Goal: Find contact information: Find contact information

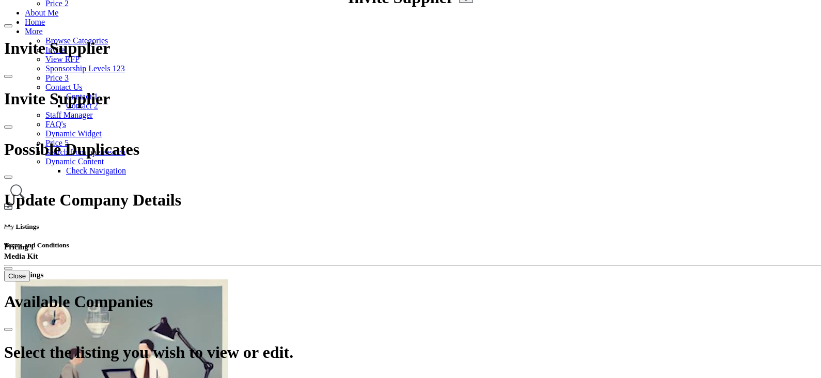
scroll to position [258, 0]
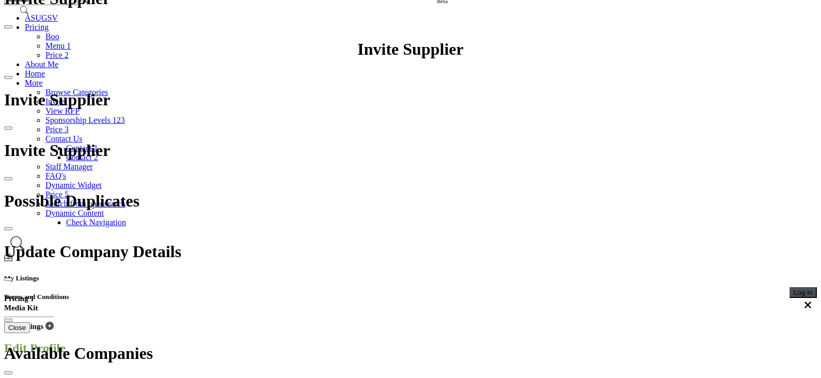
scroll to position [129, 0]
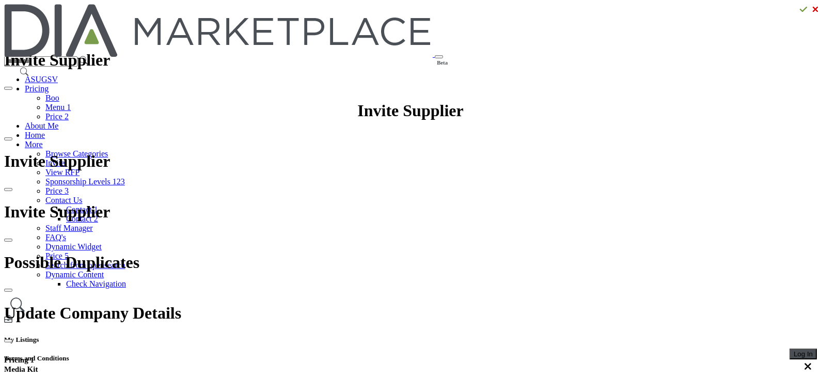
click at [789, 348] on button "Log In" at bounding box center [802, 353] width 27 height 11
